Goal: Information Seeking & Learning: Check status

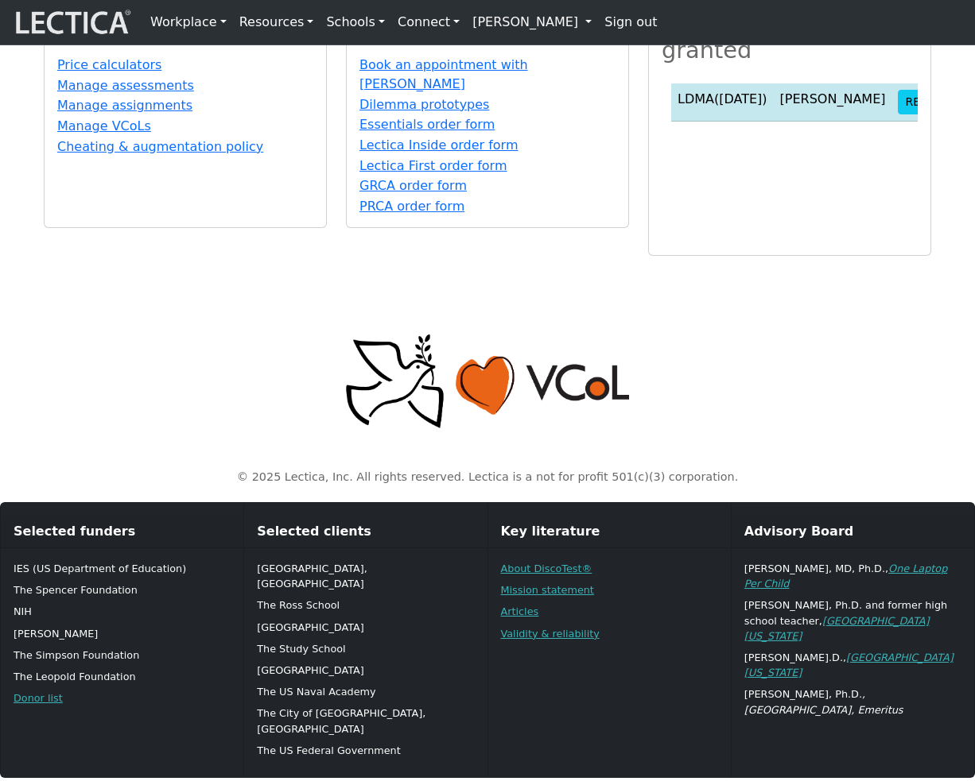
scroll to position [810, 0]
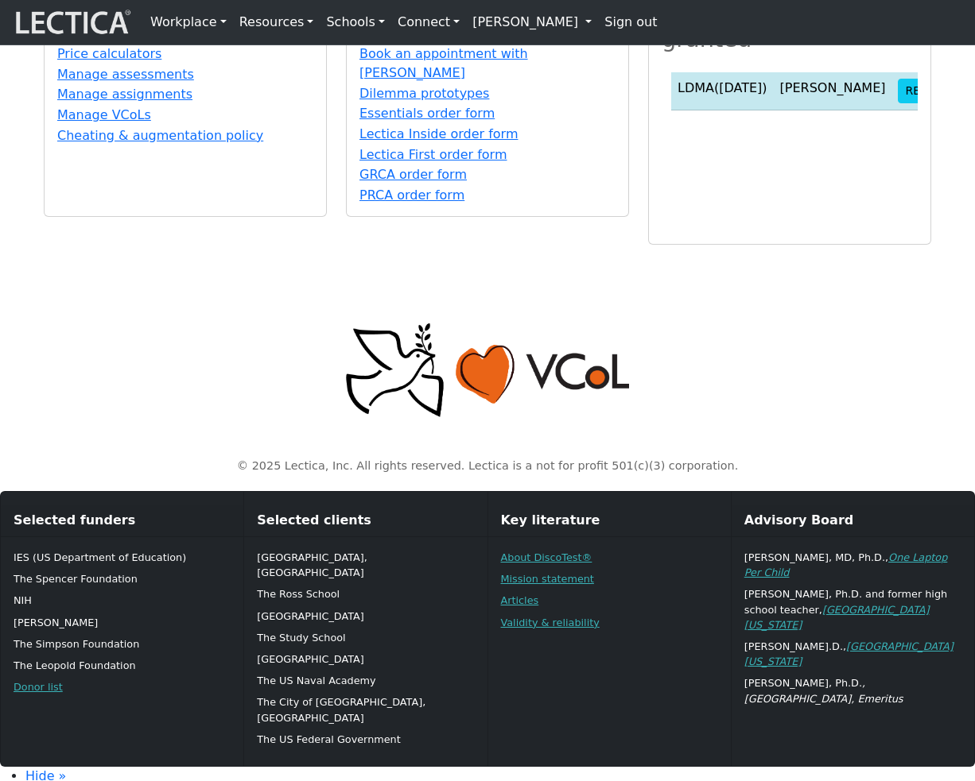
click at [506, 25] on link "[PERSON_NAME]" at bounding box center [532, 22] width 132 height 32
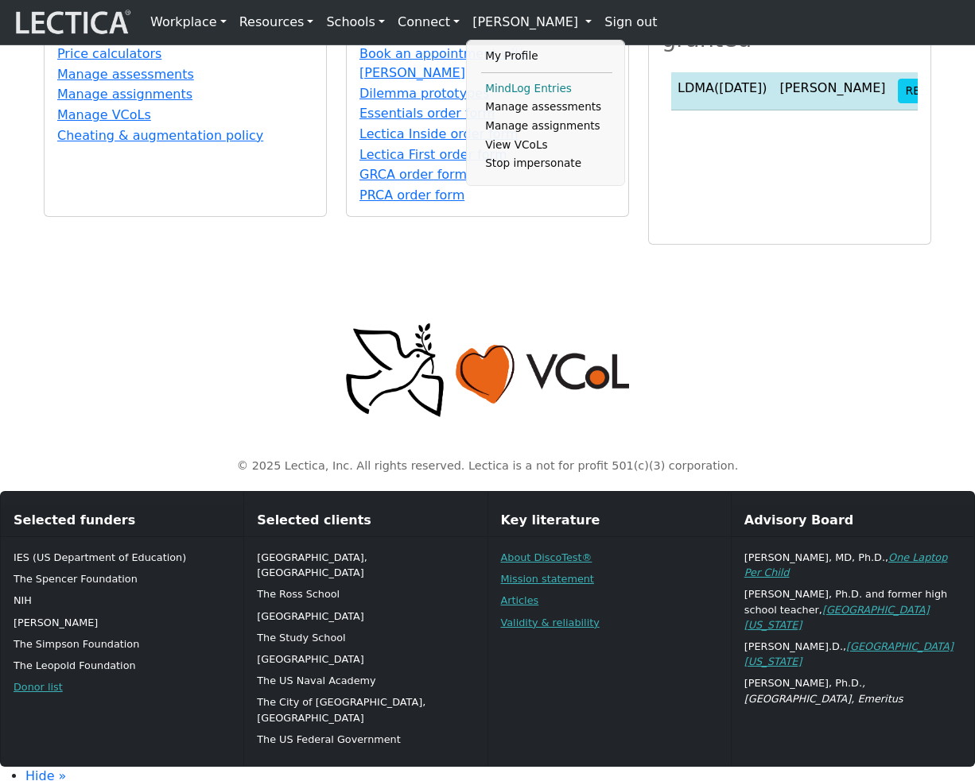
click at [523, 91] on link "MindLog Entries" at bounding box center [546, 88] width 131 height 19
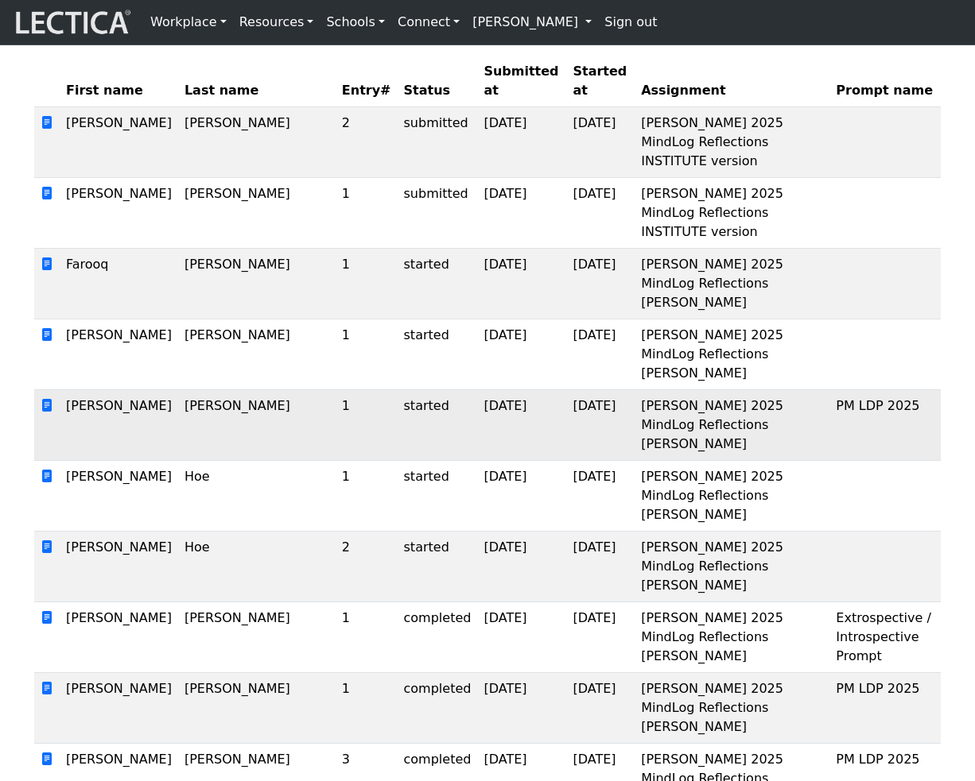
scroll to position [289, 0]
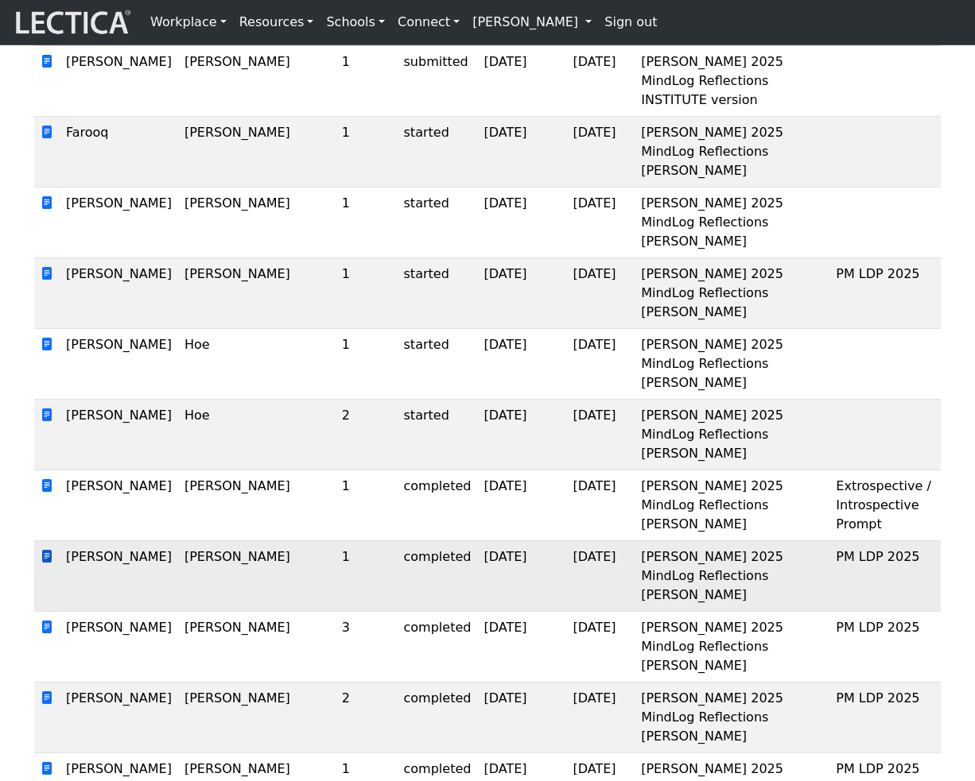
click at [45, 549] on span at bounding box center [47, 556] width 13 height 15
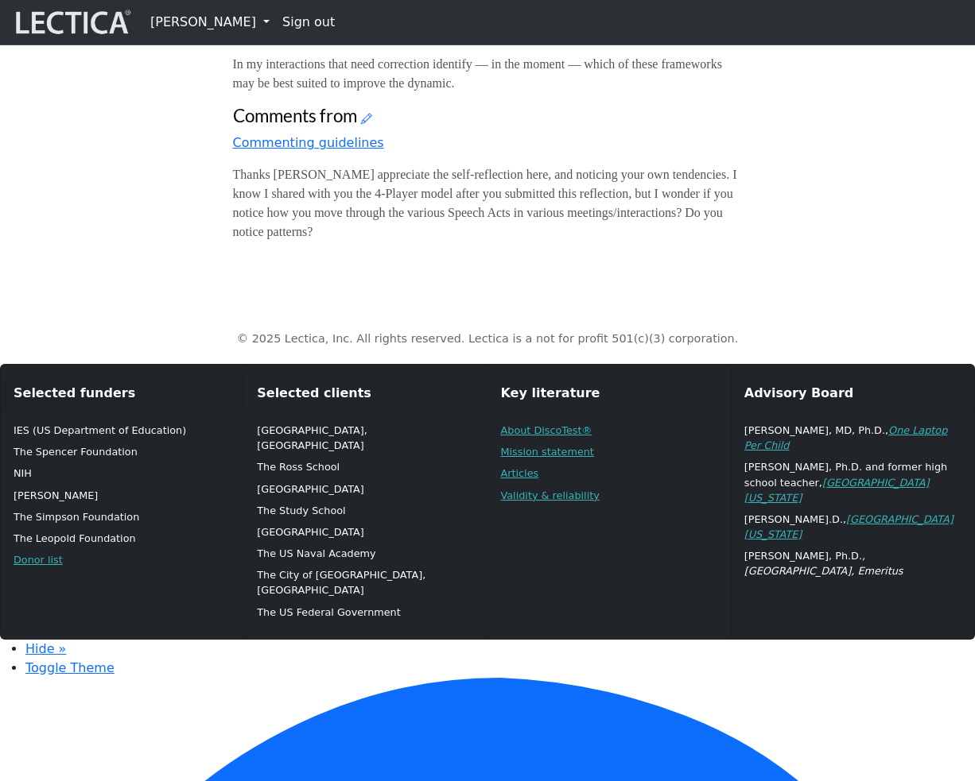
scroll to position [968, 0]
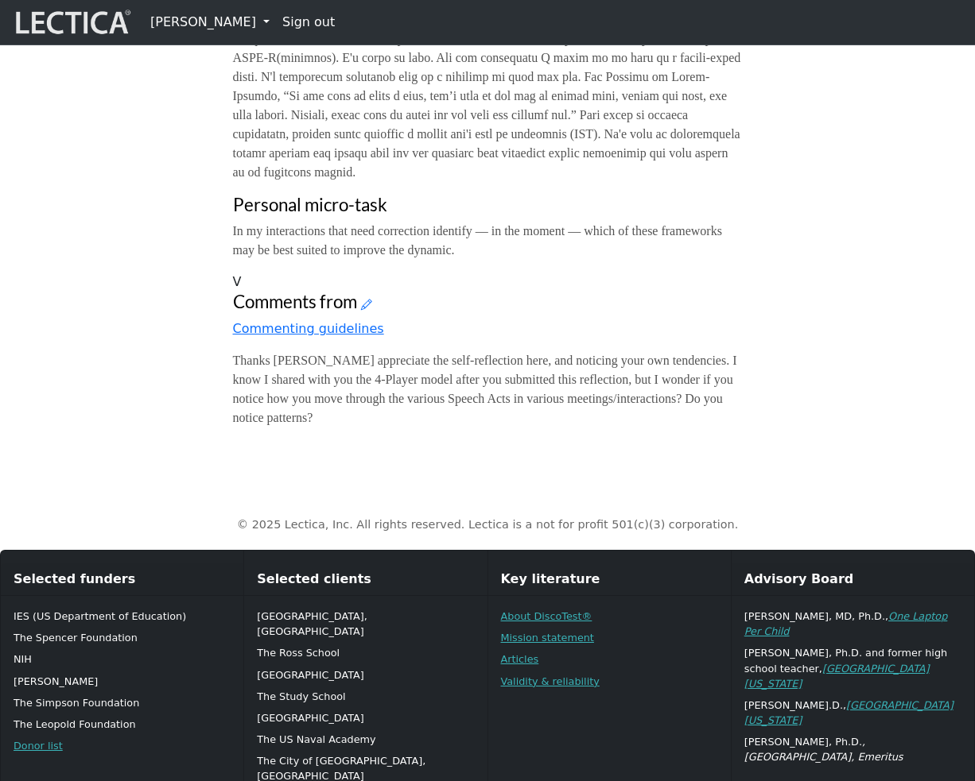
scroll to position [1138, 0]
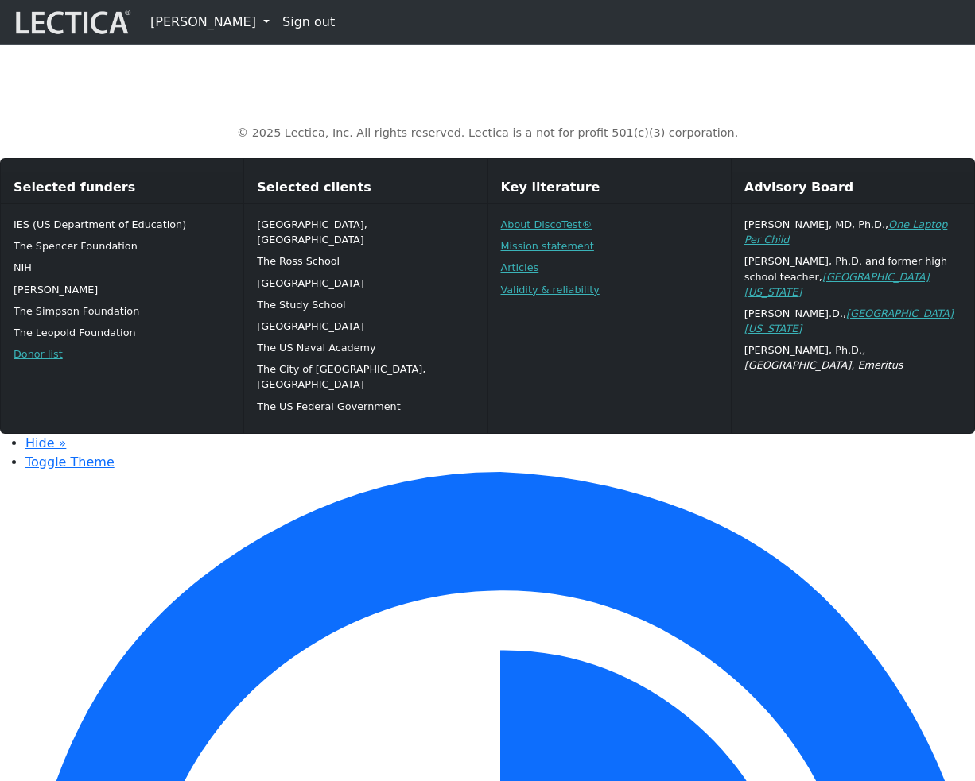
scroll to position [1149, 0]
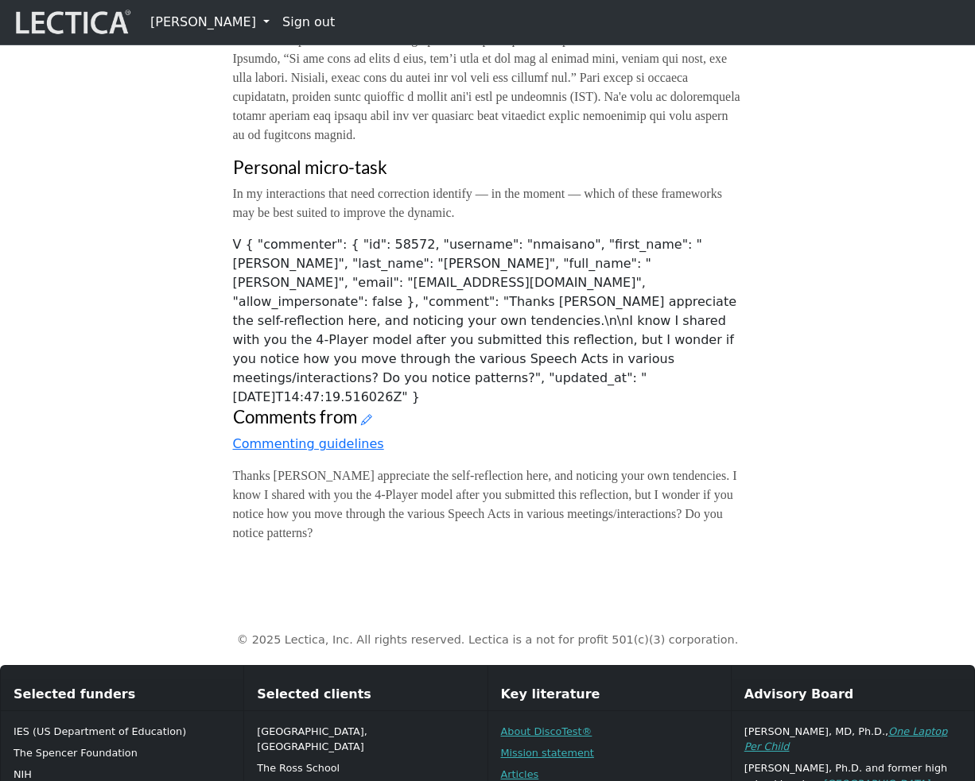
scroll to position [1095, 0]
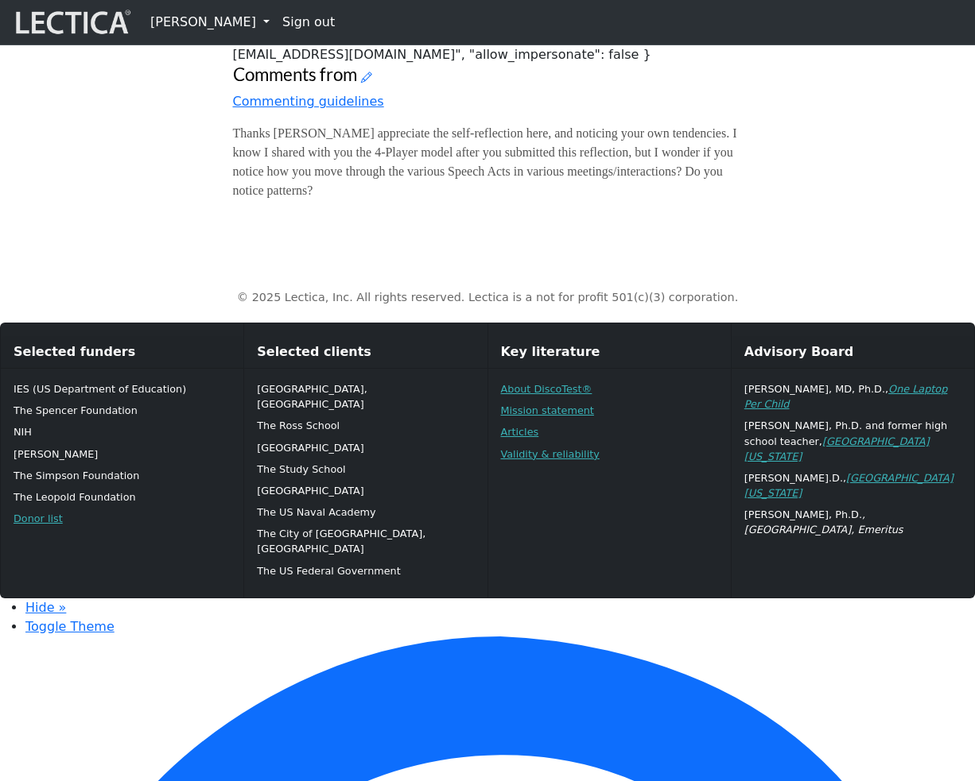
scroll to position [1183, 0]
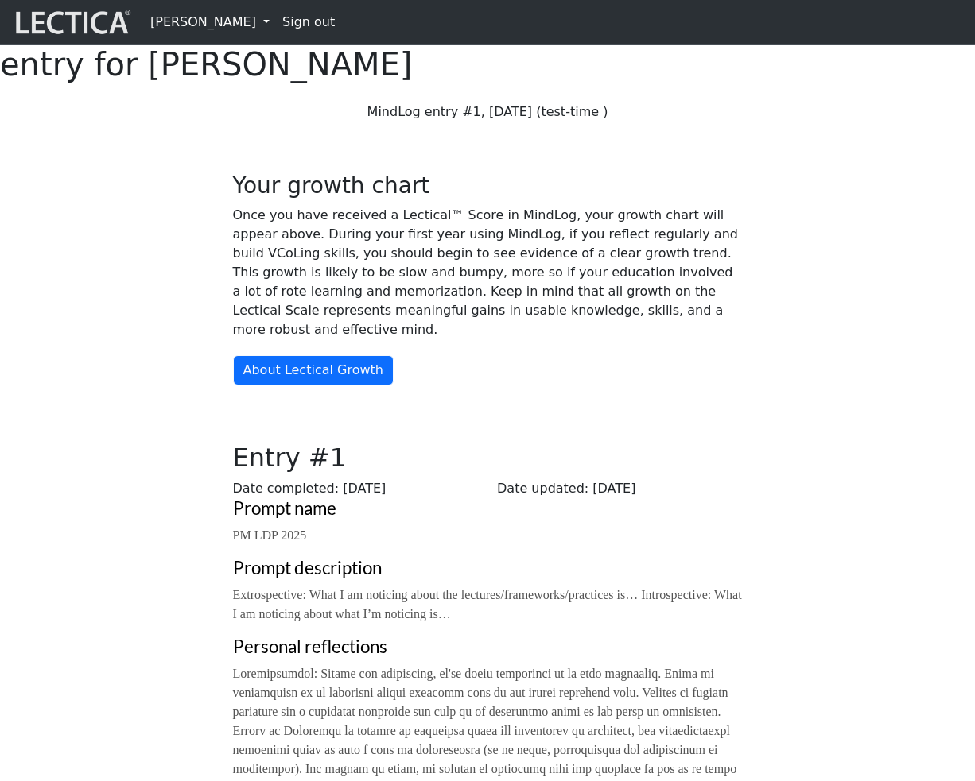
scroll to position [1138, 0]
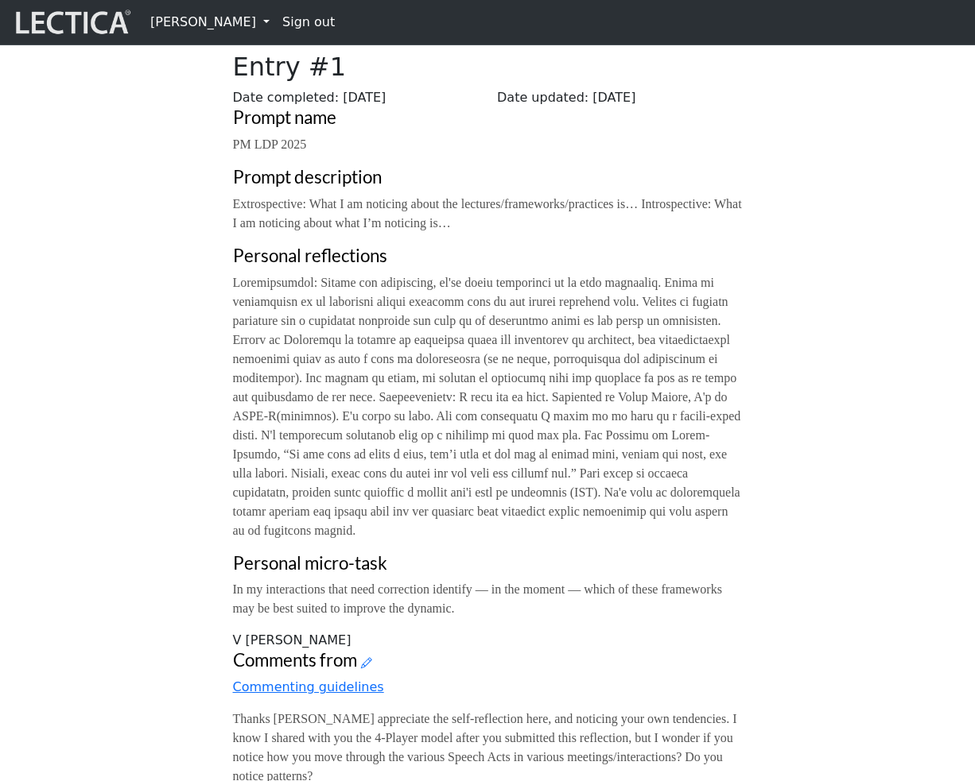
scroll to position [964, 0]
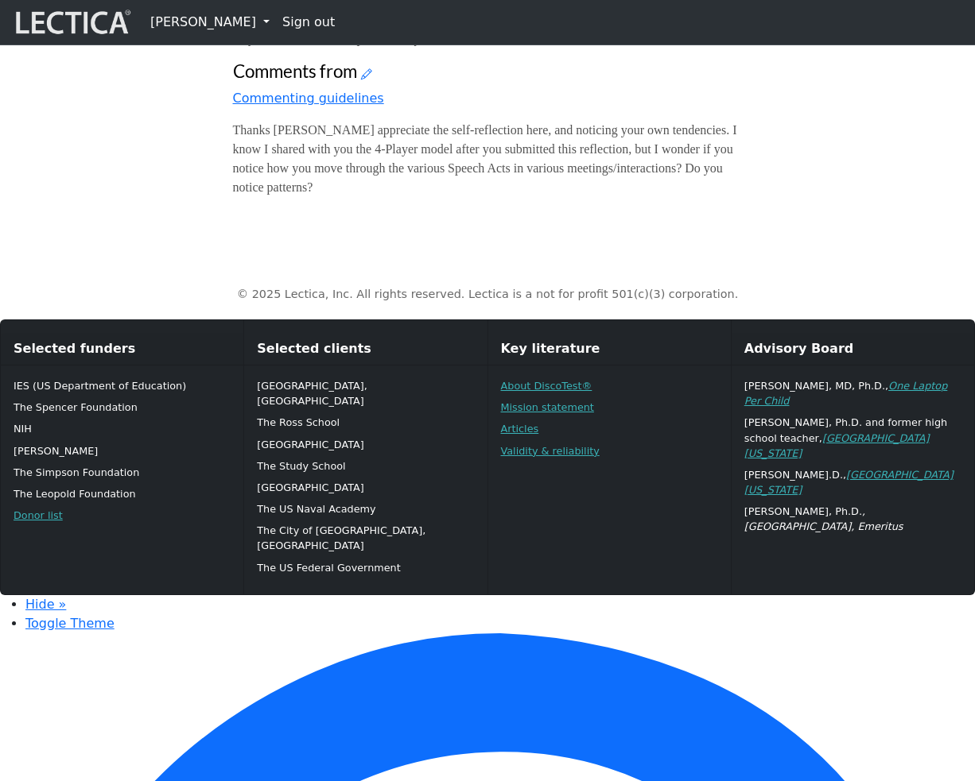
scroll to position [1019, 0]
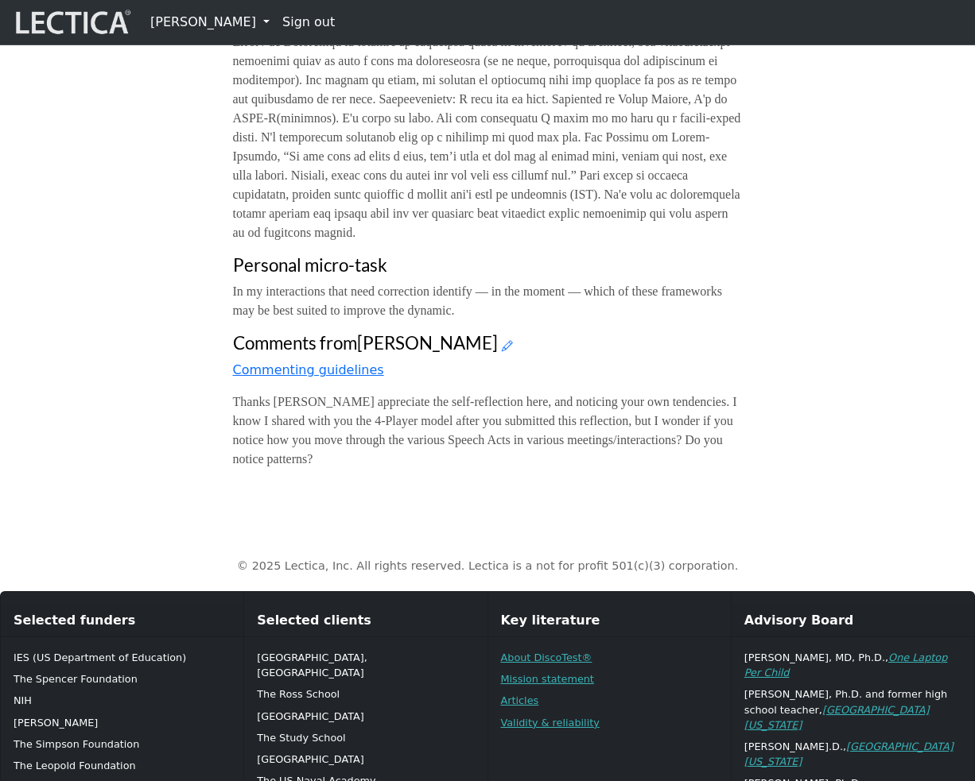
scroll to position [1103, 0]
